Goal: Information Seeking & Learning: Find specific fact

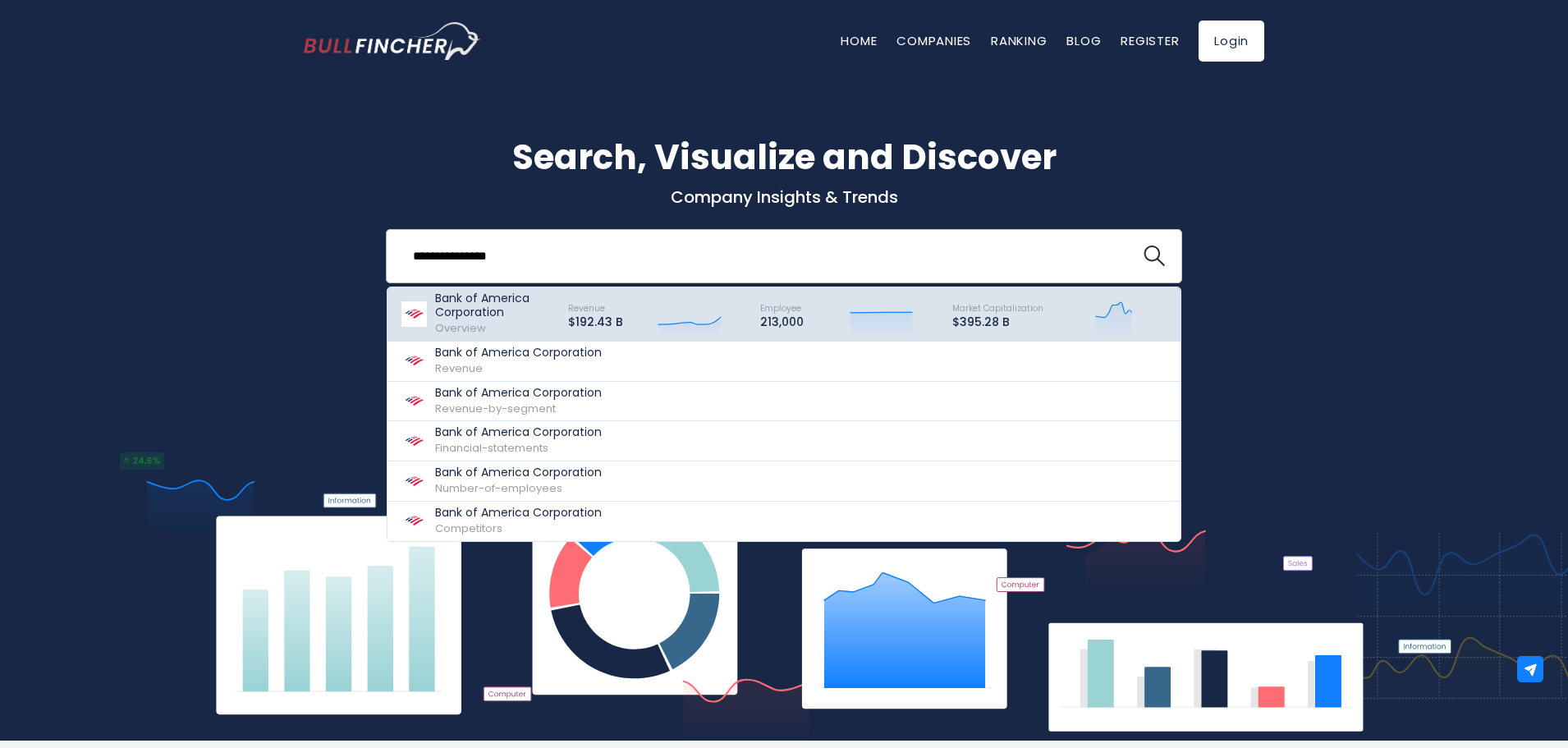
click at [617, 324] on p "$192.43 B" at bounding box center [595, 322] width 55 height 14
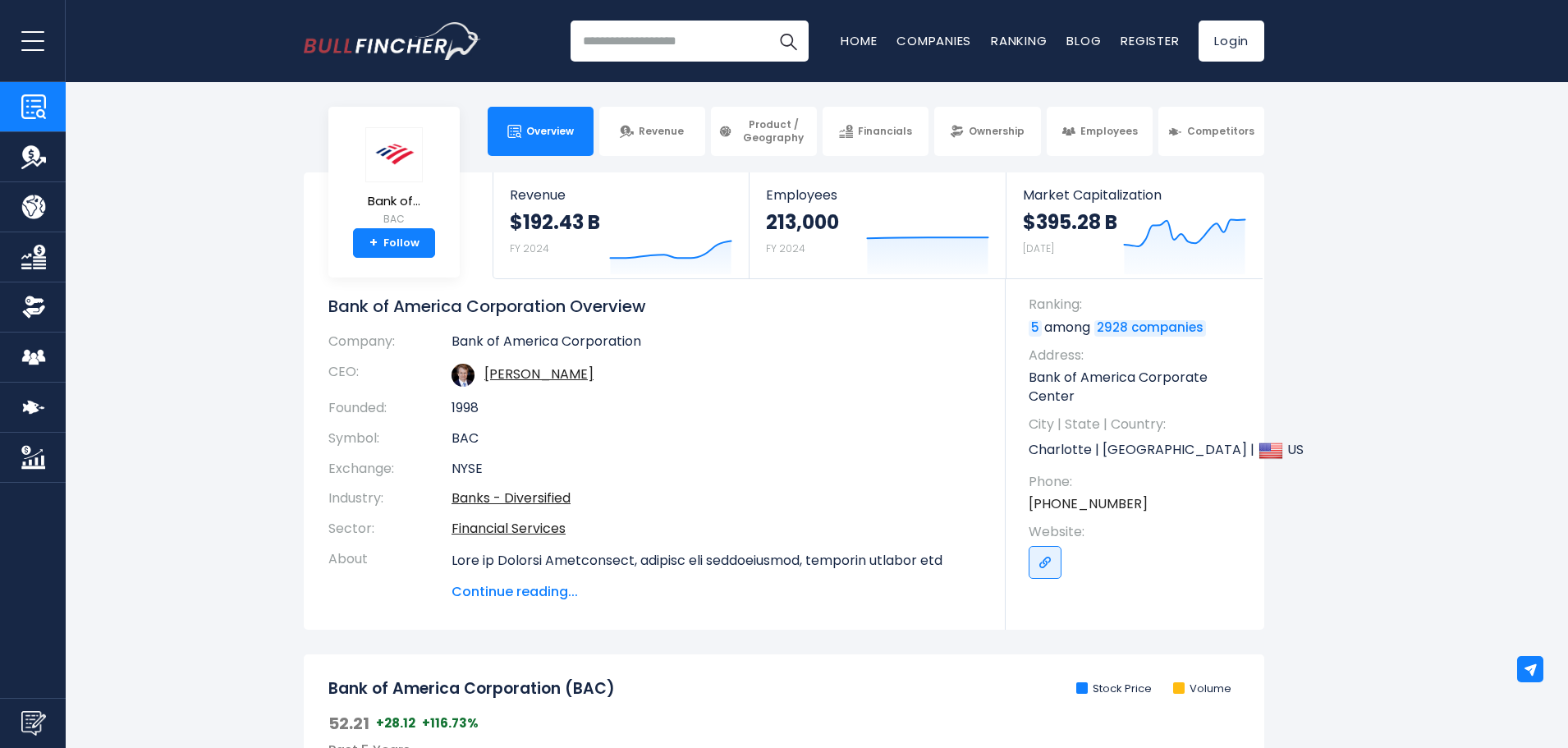
drag, startPoint x: 278, startPoint y: 332, endPoint x: 254, endPoint y: 107, distance: 226.3
click at [278, 332] on section "Bank of... BAC + Follow Revenue $192.43 B FY 2024 Created with Highcharts 12.1.…" at bounding box center [784, 401] width 1568 height 458
click at [695, 141] on link "Revenue" at bounding box center [653, 131] width 106 height 50
click at [648, 133] on span "Revenue" at bounding box center [661, 131] width 45 height 13
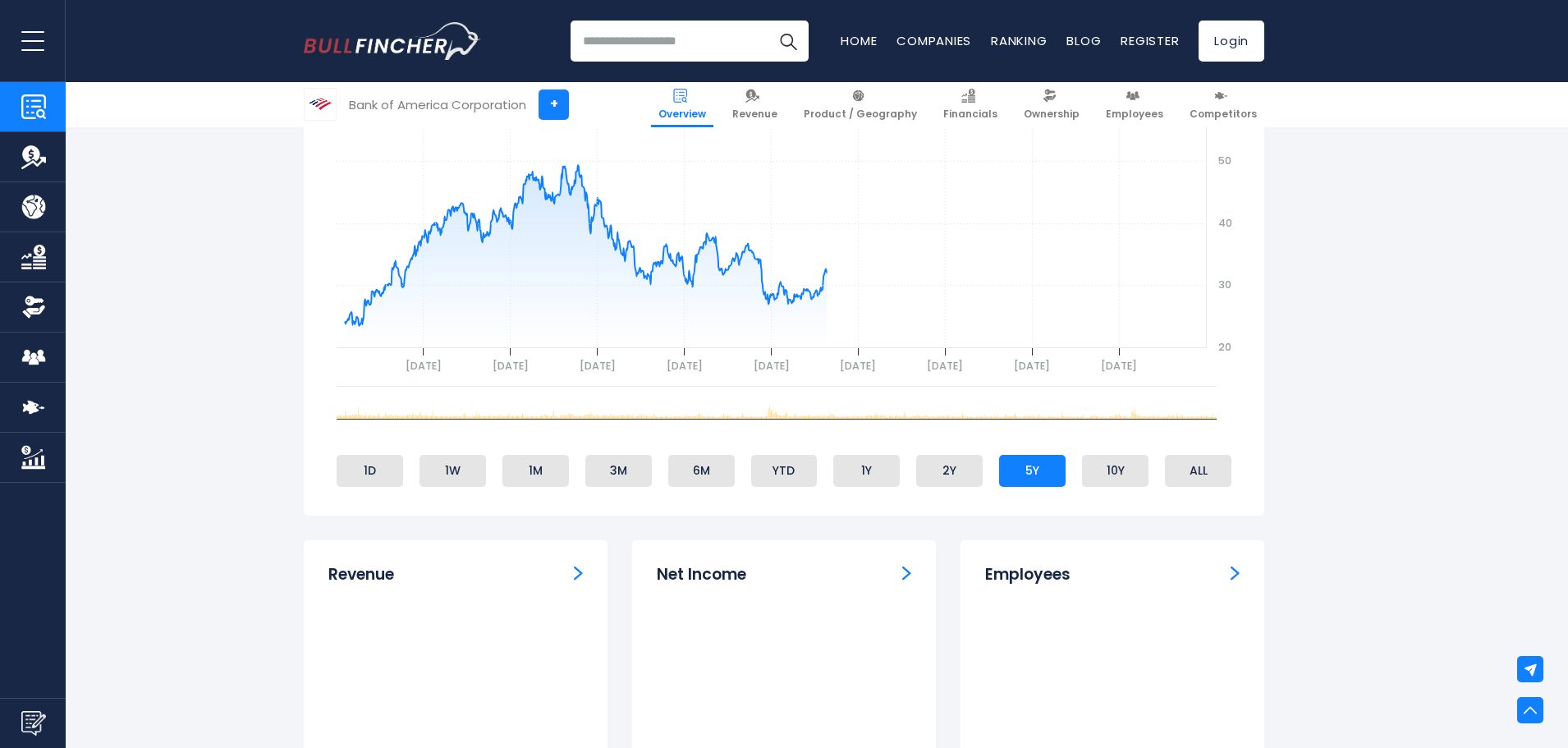
scroll to position [1034, 0]
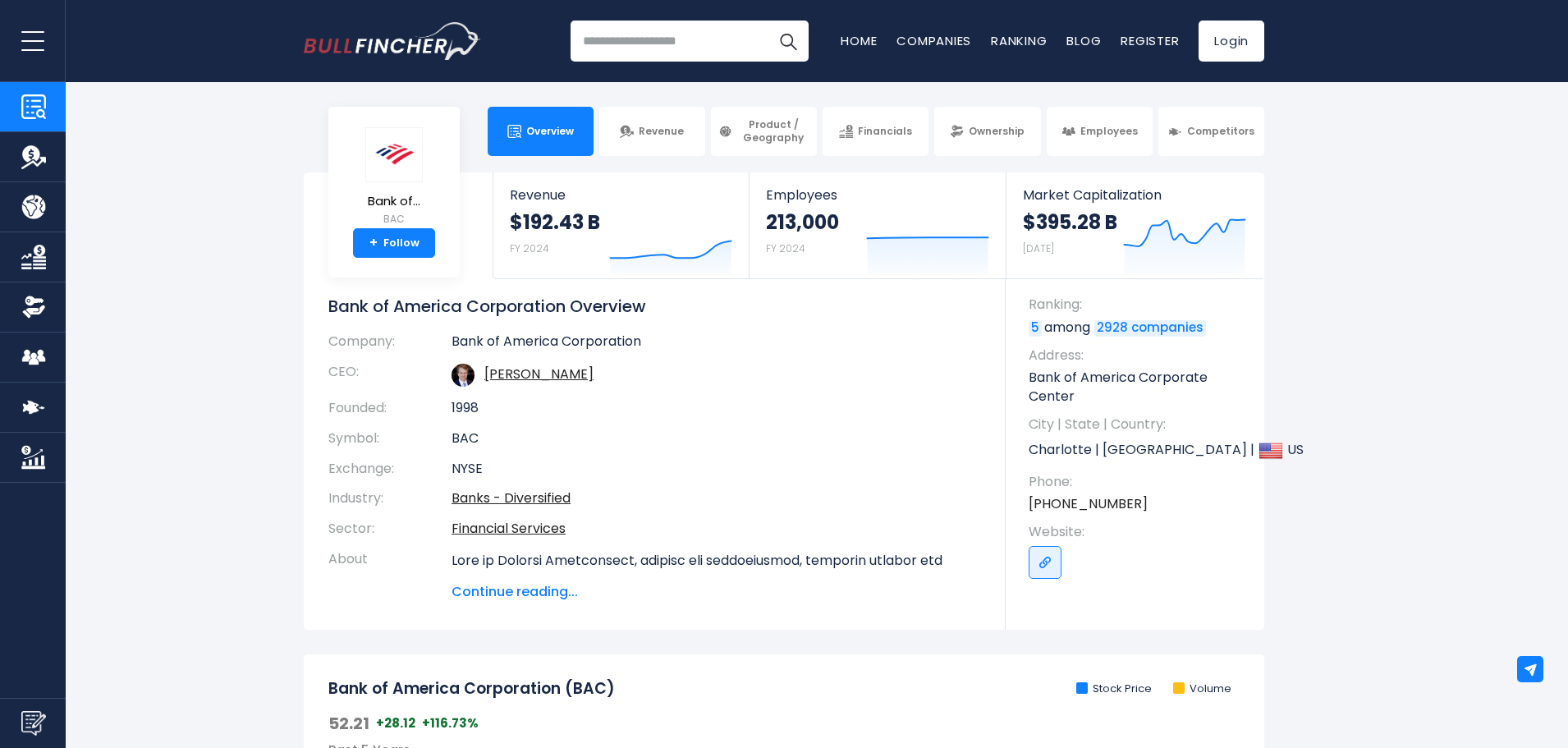
drag, startPoint x: 298, startPoint y: 211, endPoint x: 315, endPoint y: 164, distance: 50.0
click at [298, 211] on div "Bank of... BAC + Follow Revenue $192.43 B FY 2024 Created with Highcharts 12.1.…" at bounding box center [783, 401] width 985 height 458
click at [676, 111] on link "Revenue" at bounding box center [653, 131] width 106 height 50
